Goal: Obtain resource: Download file/media

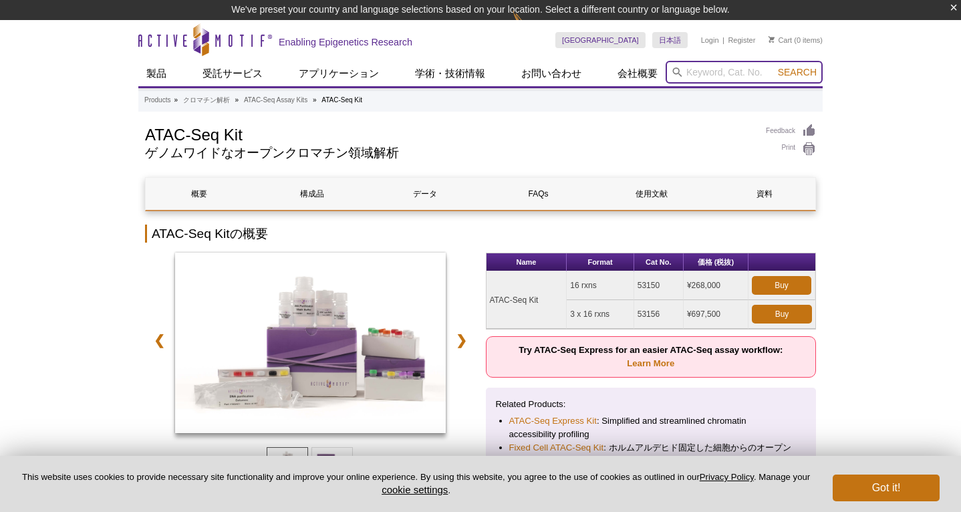
click at [716, 74] on input "search" at bounding box center [744, 72] width 157 height 23
type input "PBS"
click at [774, 66] on button "Search" at bounding box center [797, 72] width 47 height 12
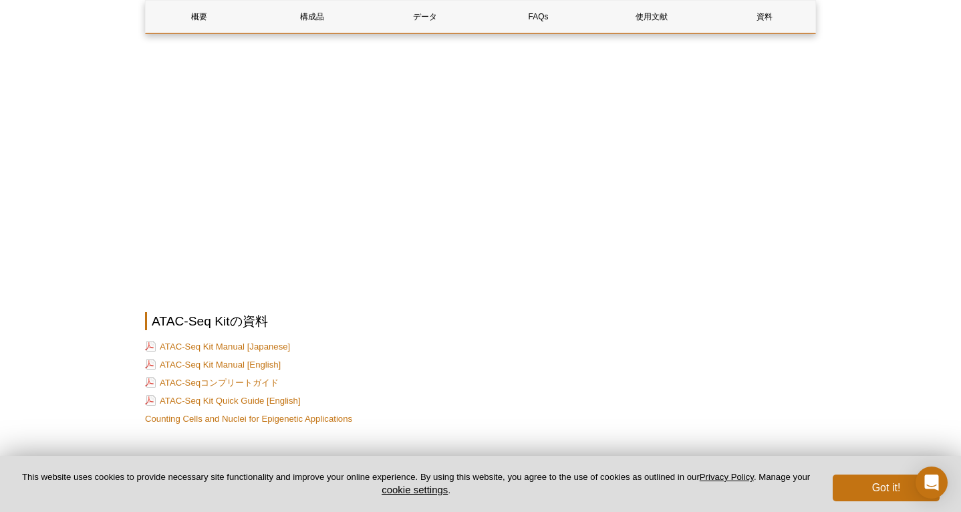
scroll to position [3373, 0]
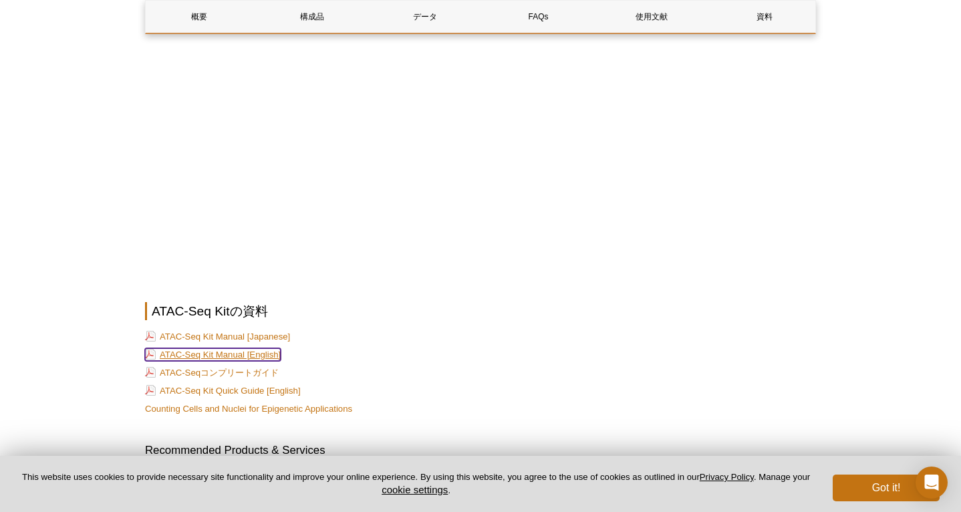
click at [263, 348] on link "ATAC-Seq Kit Manual [English]" at bounding box center [213, 354] width 136 height 13
